Goal: Share content

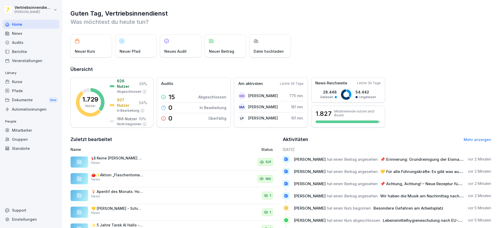
click at [18, 102] on div "Dokumente New" at bounding box center [31, 100] width 57 height 10
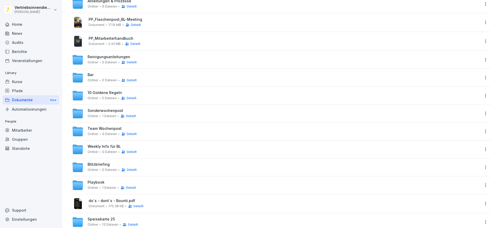
scroll to position [153, 0]
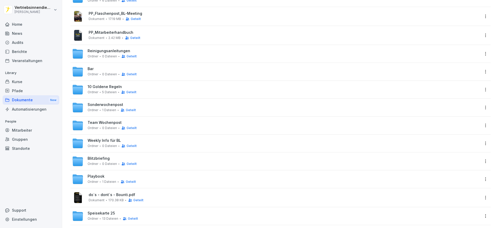
click at [111, 105] on span "Sonderwochenpost" at bounding box center [105, 105] width 36 height 4
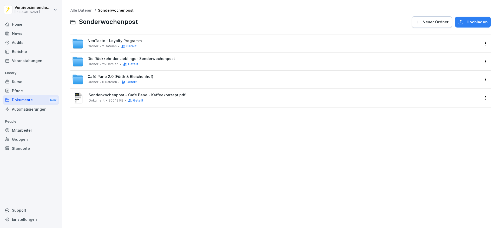
click at [121, 43] on div "NeoTaste - Loyalty Programm Ordner 2 Dateien Geteilt" at bounding box center [114, 44] width 54 height 10
click at [480, 42] on html "Vertriebsinnendienst [PERSON_NAME] Home News Audits Berichte Veranstaltungen Li…" at bounding box center [249, 114] width 499 height 228
click at [455, 57] on div "Details" at bounding box center [448, 54] width 13 height 6
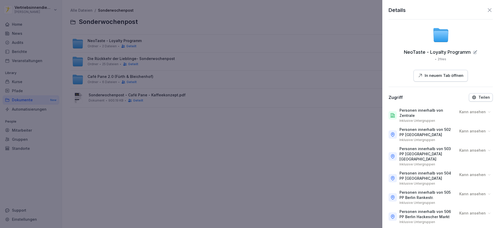
click at [468, 100] on button "Teilen" at bounding box center [480, 97] width 24 height 8
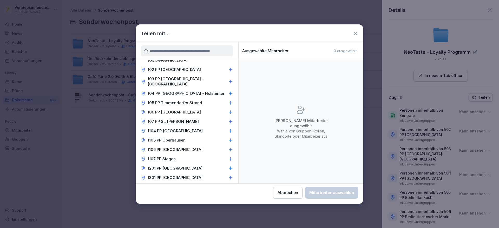
scroll to position [158, 0]
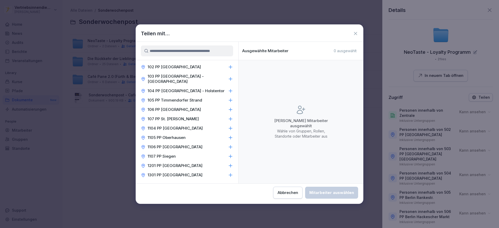
click at [170, 50] on input at bounding box center [187, 50] width 92 height 11
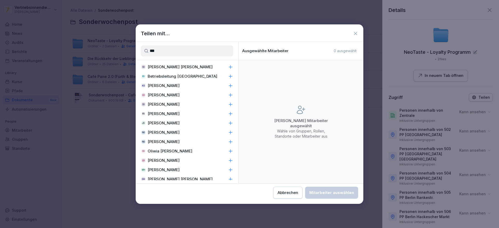
scroll to position [0, 0]
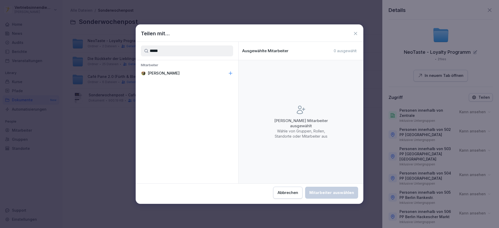
type input "*****"
click at [171, 73] on p "[PERSON_NAME]" at bounding box center [163, 73] width 32 height 5
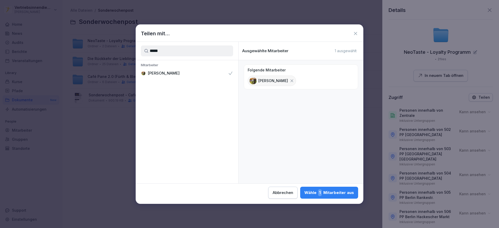
click at [341, 197] on button "Wähle 1 Mitarbeiter aus" at bounding box center [329, 193] width 58 height 12
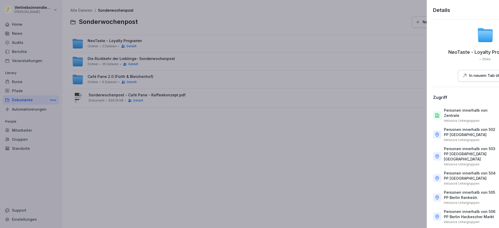
click at [222, 114] on div at bounding box center [249, 114] width 499 height 228
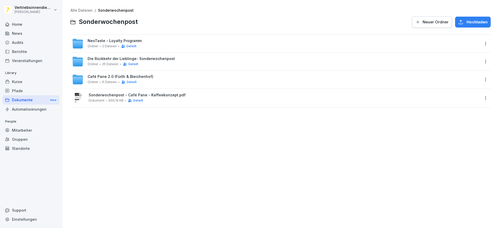
click at [476, 44] on html "Vertriebsinnendienst [PERSON_NAME] Home News Audits Berichte Veranstaltungen Li…" at bounding box center [249, 114] width 499 height 228
click at [462, 55] on div "Details" at bounding box center [457, 54] width 50 height 10
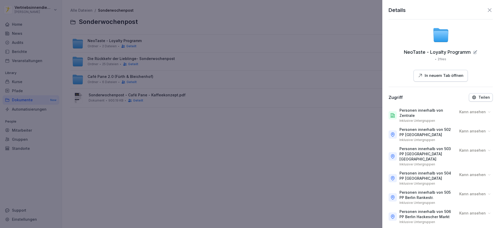
click at [472, 96] on icon "button" at bounding box center [473, 97] width 3 height 3
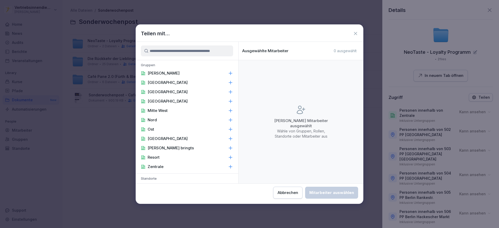
click at [195, 53] on input at bounding box center [187, 50] width 92 height 11
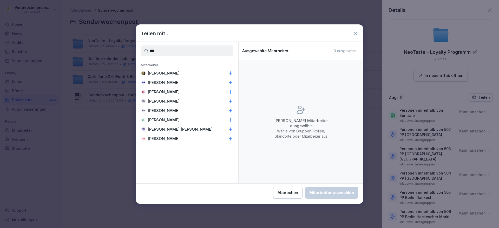
type input "***"
click at [170, 72] on p "[PERSON_NAME]" at bounding box center [163, 73] width 32 height 5
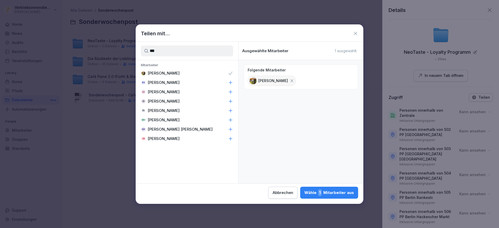
click at [317, 190] on div "Wähle 1 Mitarbeiter aus" at bounding box center [329, 192] width 50 height 7
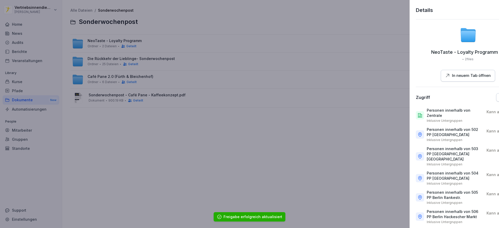
click at [251, 179] on div at bounding box center [249, 114] width 499 height 228
